Goal: Transaction & Acquisition: Book appointment/travel/reservation

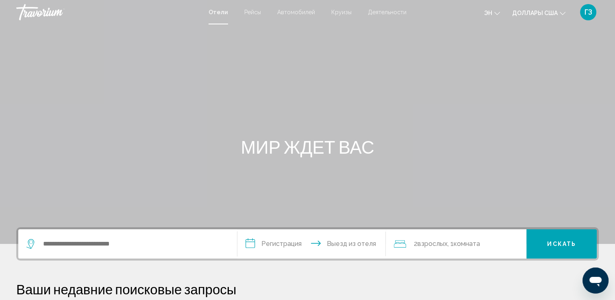
click at [377, 14] on span "Деятельности" at bounding box center [387, 12] width 39 height 7
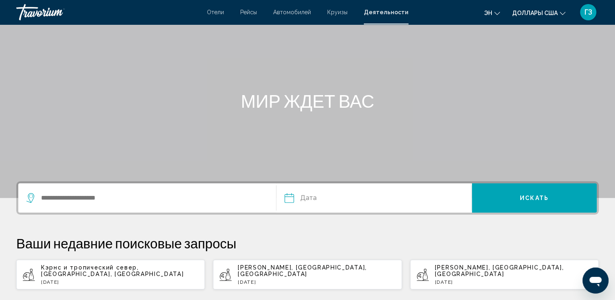
scroll to position [81, 0]
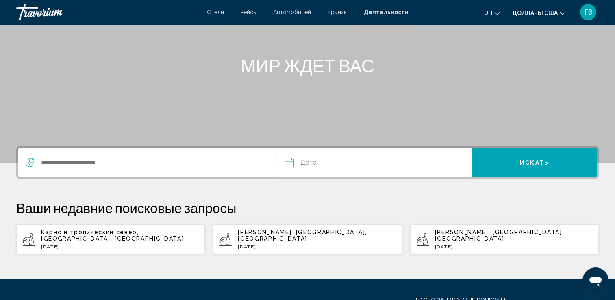
click at [102, 240] on p "Кэрнс и тропический север, [GEOGRAPHIC_DATA], [GEOGRAPHIC_DATA]" at bounding box center [119, 235] width 157 height 13
type input "**********"
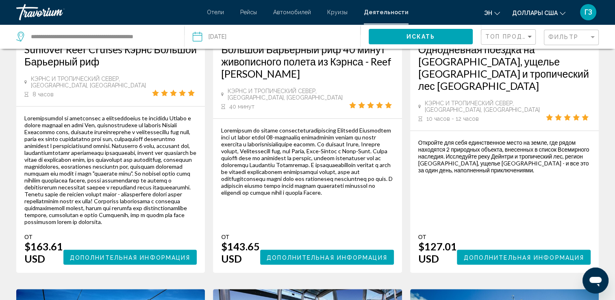
scroll to position [569, 0]
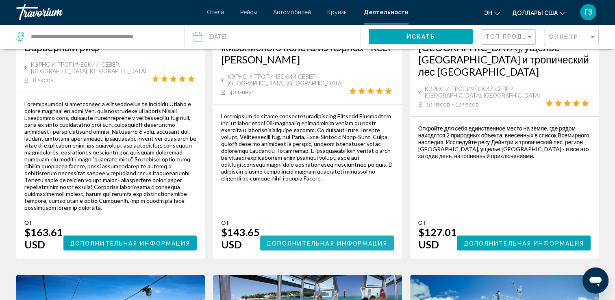
click at [357, 246] on span "Дополнительная информация" at bounding box center [327, 243] width 121 height 7
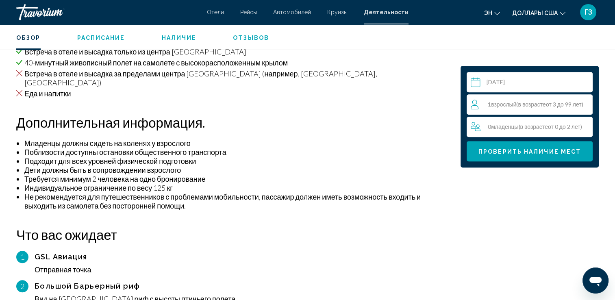
scroll to position [609, 0]
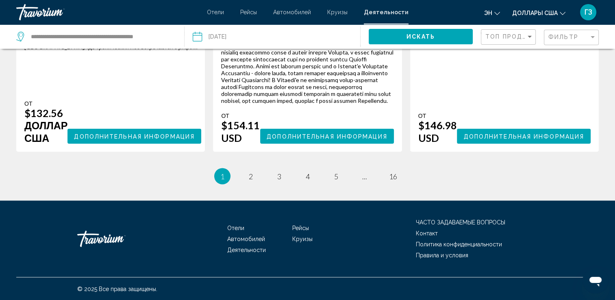
scroll to position [1422, 0]
click at [253, 183] on link "страница 2" at bounding box center [250, 176] width 14 height 14
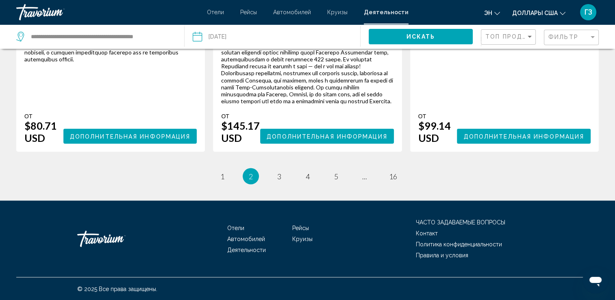
scroll to position [1260, 0]
